Goal: Transaction & Acquisition: Purchase product/service

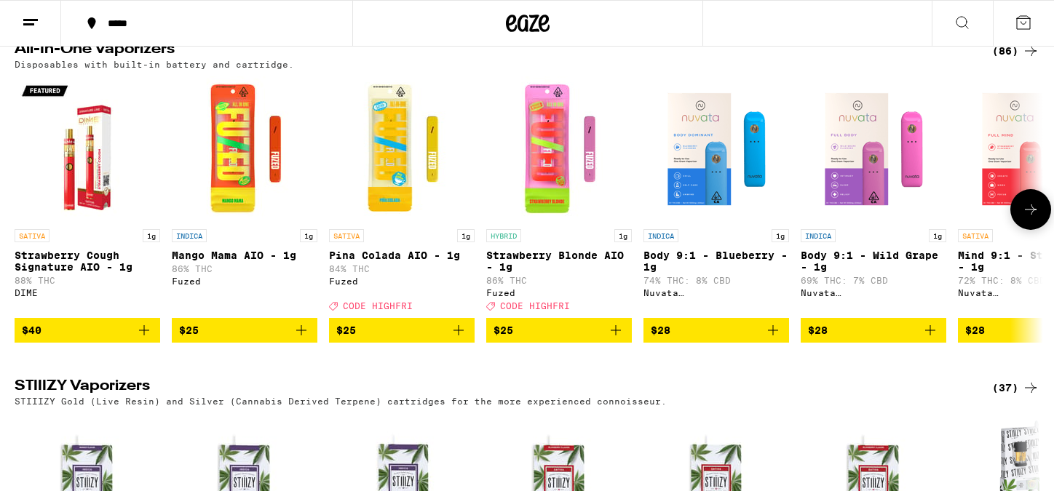
scroll to position [2195, 0]
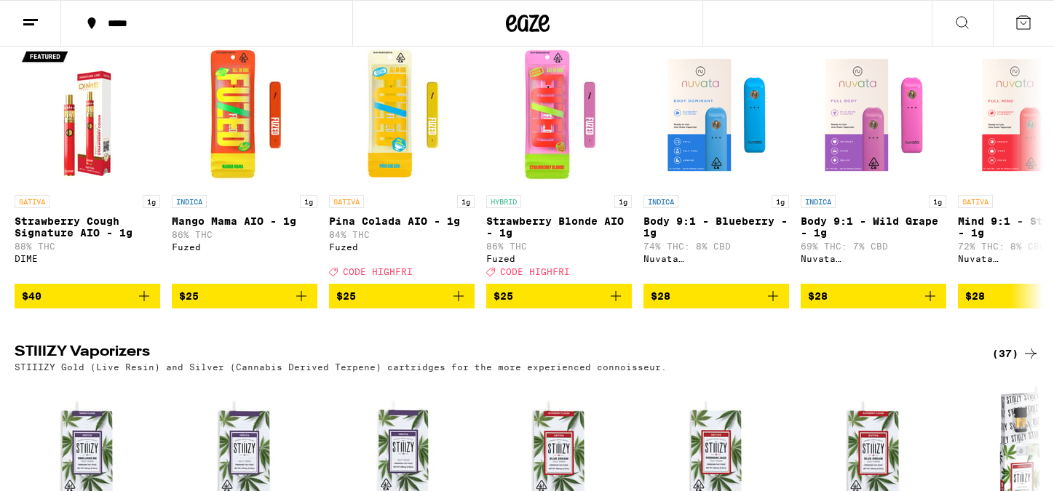
click at [1002, 25] on div "(86)" at bounding box center [1015, 16] width 47 height 17
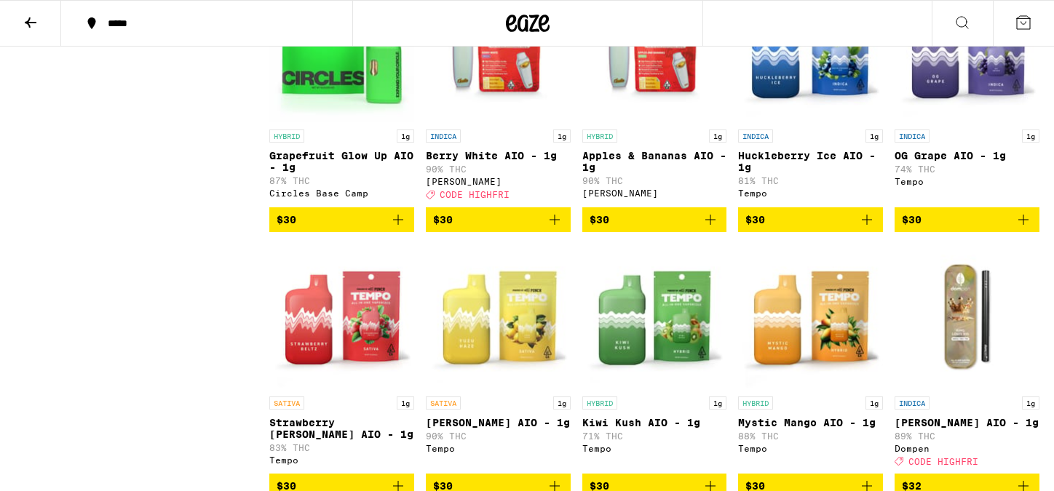
scroll to position [2539, 0]
